Goal: Transaction & Acquisition: Purchase product/service

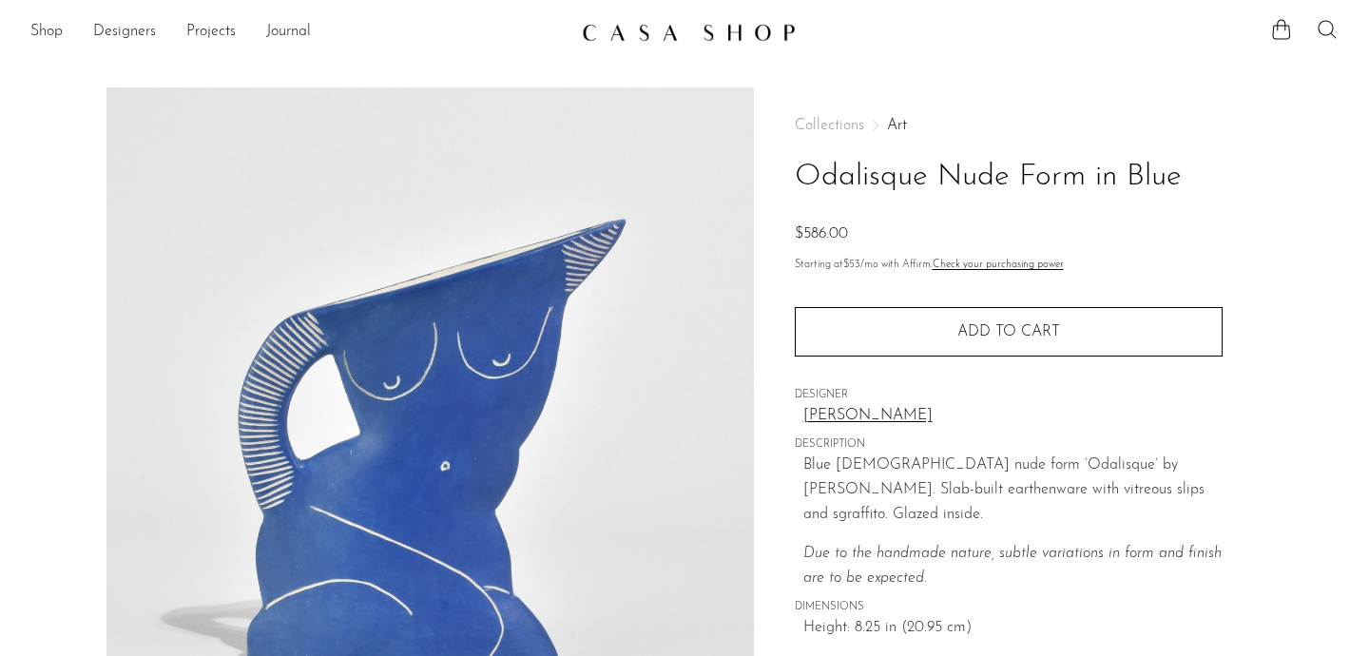
click at [1324, 28] on icon at bounding box center [1327, 29] width 23 height 23
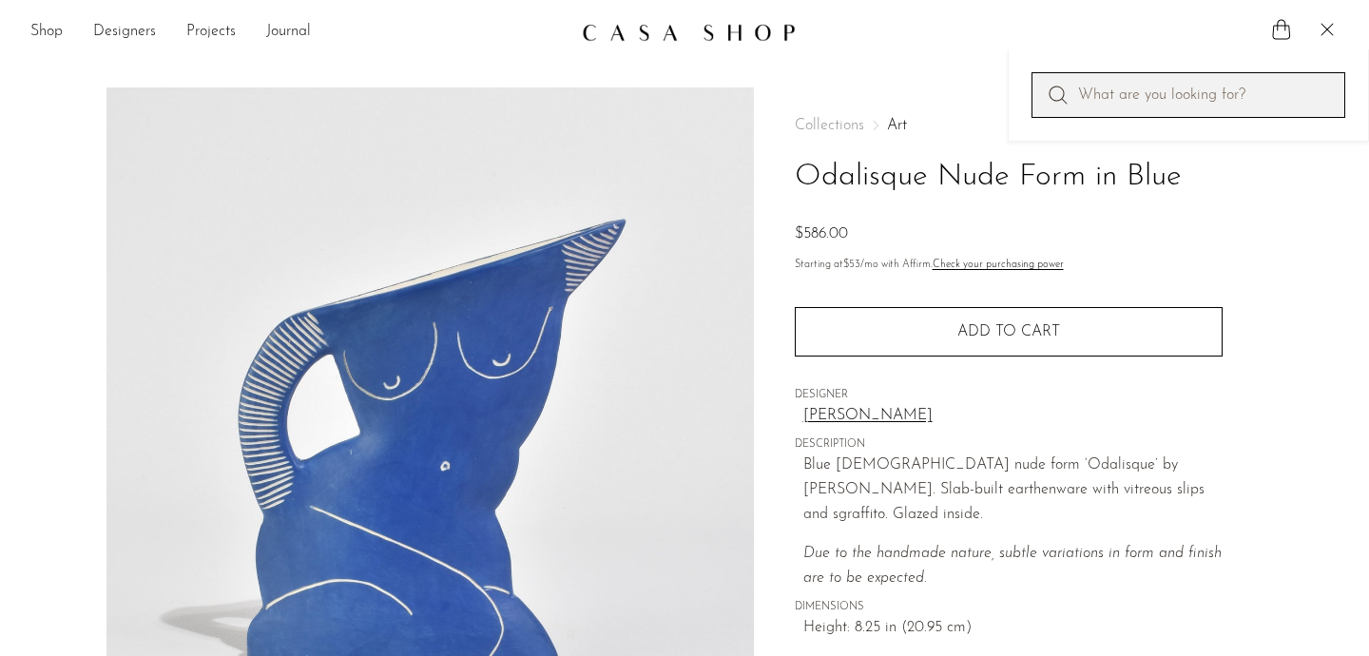
click at [1212, 88] on input "Perform a search" at bounding box center [1189, 95] width 314 height 46
type input "chess"
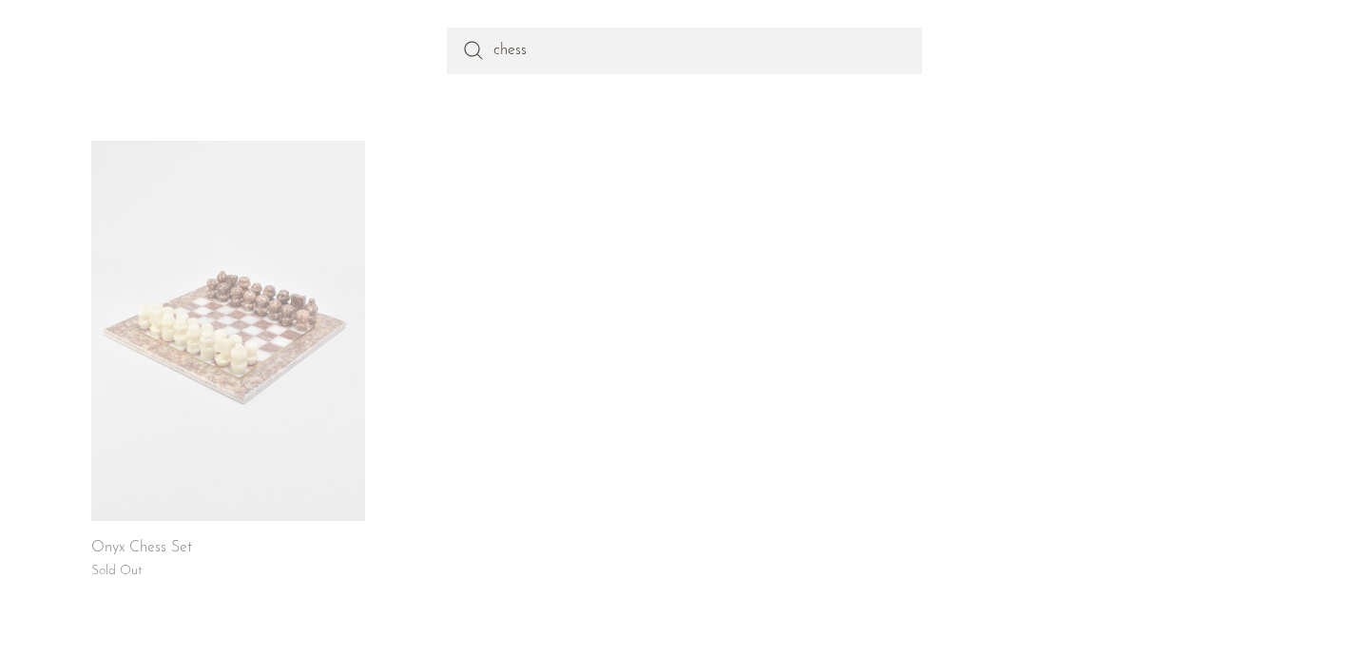
scroll to position [216, 0]
click at [260, 348] on link at bounding box center [228, 329] width 274 height 380
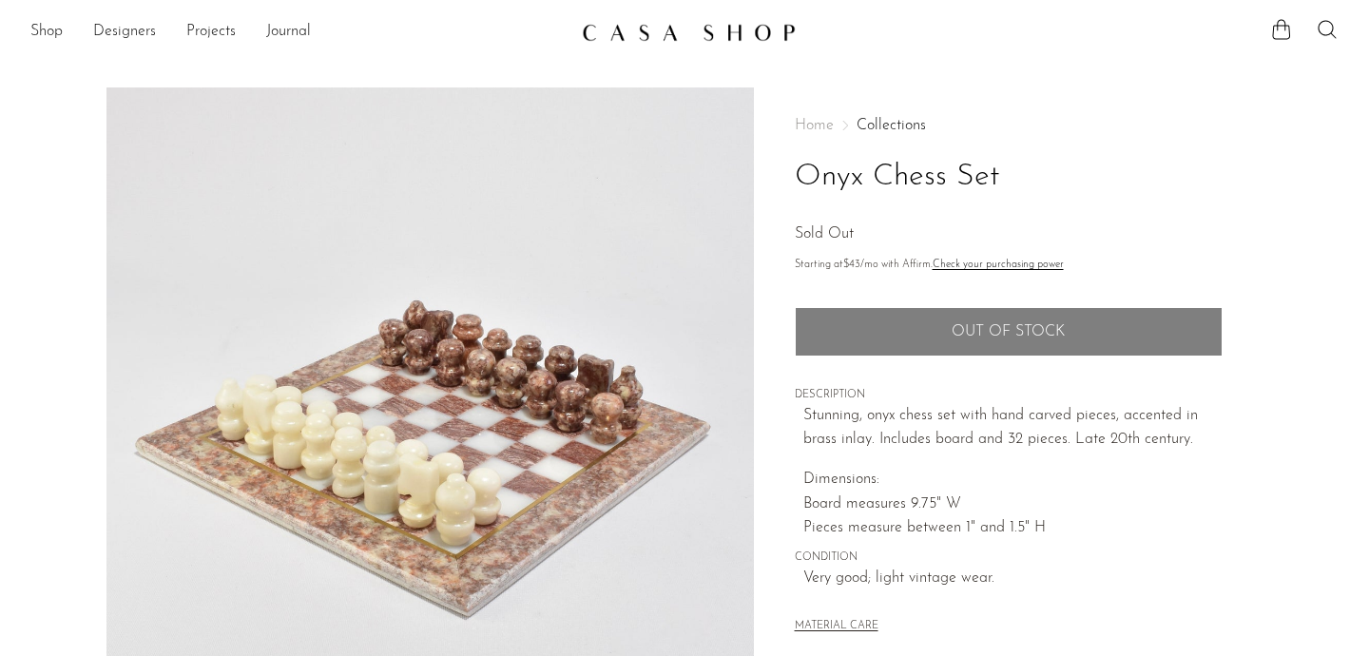
click at [738, 29] on img at bounding box center [689, 32] width 214 height 19
